Goal: Information Seeking & Learning: Learn about a topic

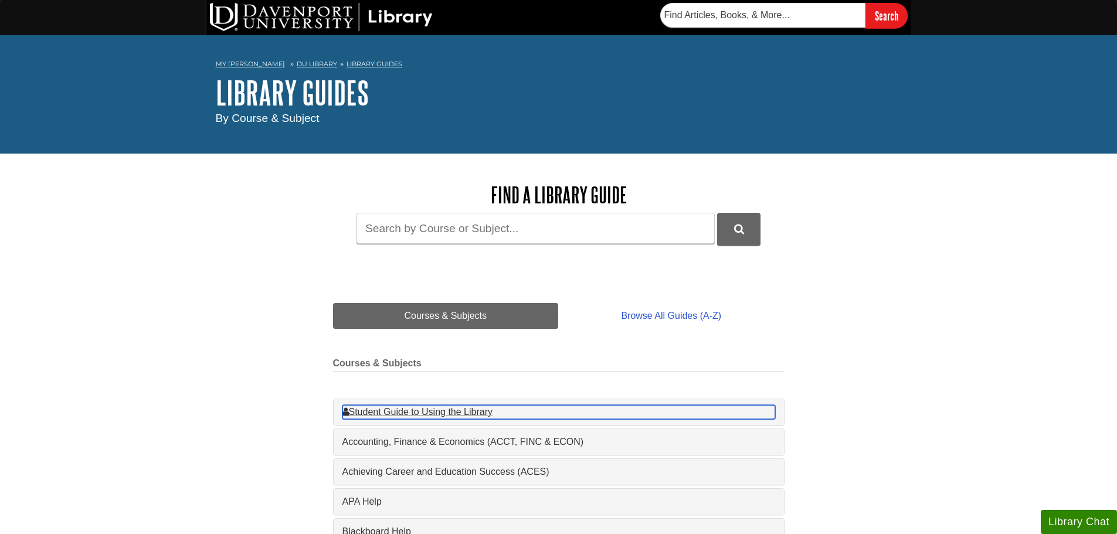
click at [465, 412] on div "Student Guide to Using the Library , 1 guides" at bounding box center [558, 412] width 433 height 14
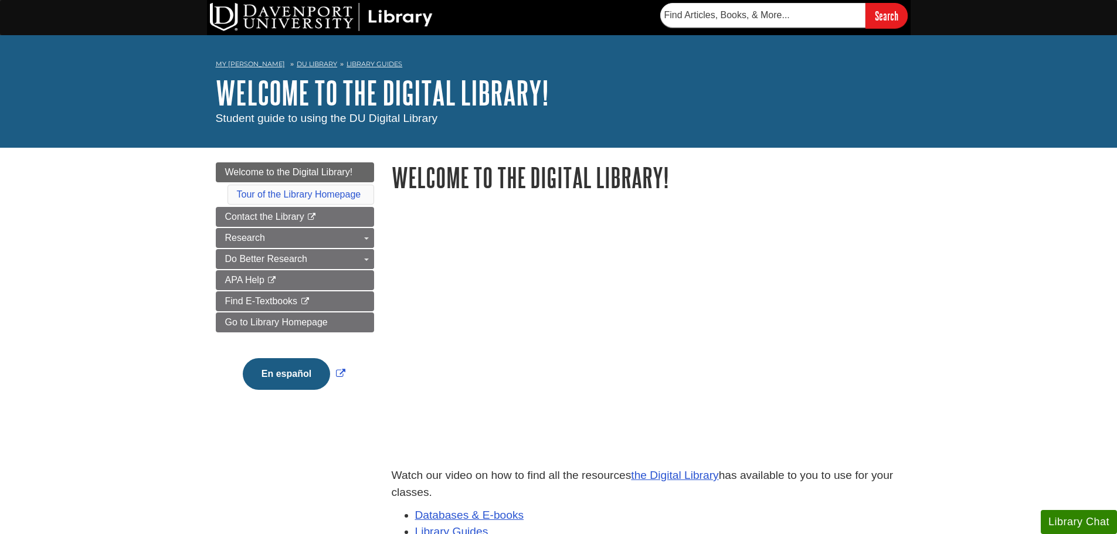
click at [825, 161] on div "Menu Welcome to the Digital Library! Tour of the Library Homepage Contact the L…" at bounding box center [558, 403] width 703 height 511
